Goal: Transaction & Acquisition: Purchase product/service

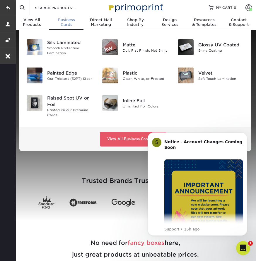
click at [71, 25] on div "Business Cards" at bounding box center [66, 22] width 35 height 9
click at [79, 96] on div "Raised Spot UV or Foil" at bounding box center [70, 101] width 46 height 13
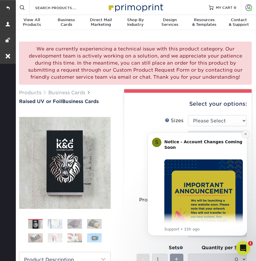
click at [244, 134] on icon "Dismiss notification" at bounding box center [245, 133] width 3 height 3
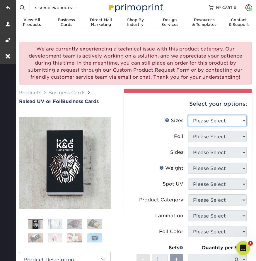
select select "2.00x3.50"
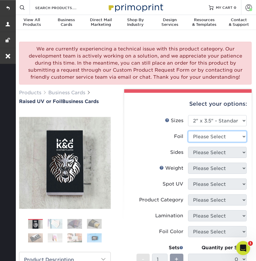
select select "1"
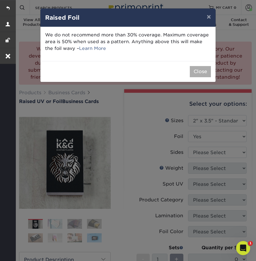
click at [197, 70] on button "Close" at bounding box center [200, 71] width 21 height 11
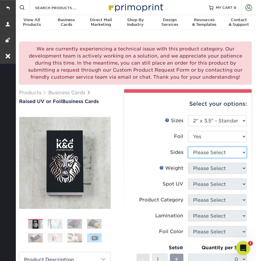
select select "e9e9dfb3-fba1-4d60-972c-fd9ca5904d33"
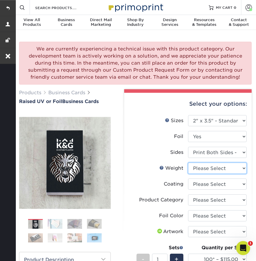
select select "16PT"
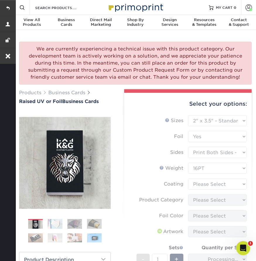
click at [208, 182] on form "Sizes Help Sizes Please Select 2" x 3.5" - Standard Foil Please Select" at bounding box center [188, 212] width 118 height 195
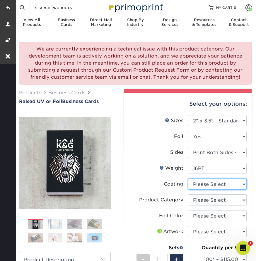
select select "3e7618de-abca-4bda-9f97-8b9129e913d8"
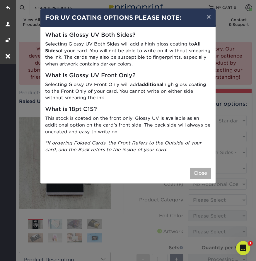
click at [202, 173] on button "Close" at bounding box center [200, 172] width 21 height 11
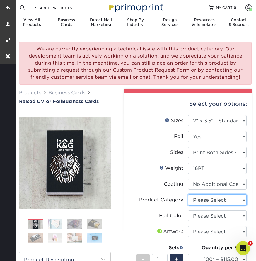
select select "3b5148f1-0588-4f88-a218-97bcfdce65c1"
select select "acffa4a5-22f9-4585-ba3f-0adaa54b8c85"
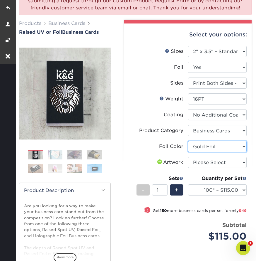
scroll to position [110, 0]
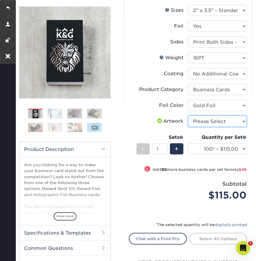
select select "upload"
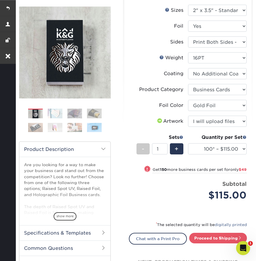
click at [200, 154] on div "Quantity per Set 100* – $115.00 250* – $164.00 500* – $221.00 (Price includes e…" at bounding box center [217, 147] width 59 height 27
select select "500* – $221.00"
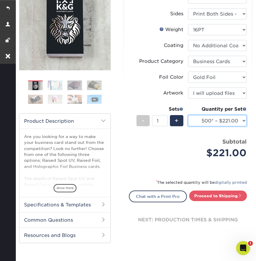
scroll to position [141, 0]
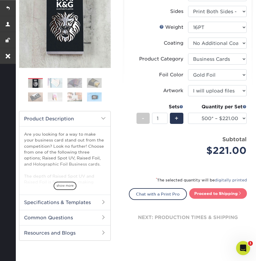
click at [208, 192] on link "Proceed to Shipping" at bounding box center [218, 193] width 58 height 11
type input "Set 1"
select select "05195c50-42fe-4228-8c42-019ed46e123b"
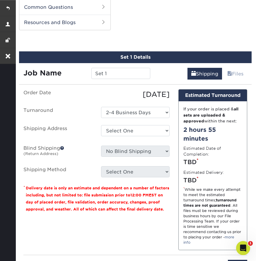
scroll to position [352, 0]
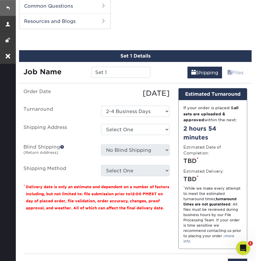
click at [9, 9] on link at bounding box center [8, 8] width 16 height 16
